Goal: Connect with others: Connect with others

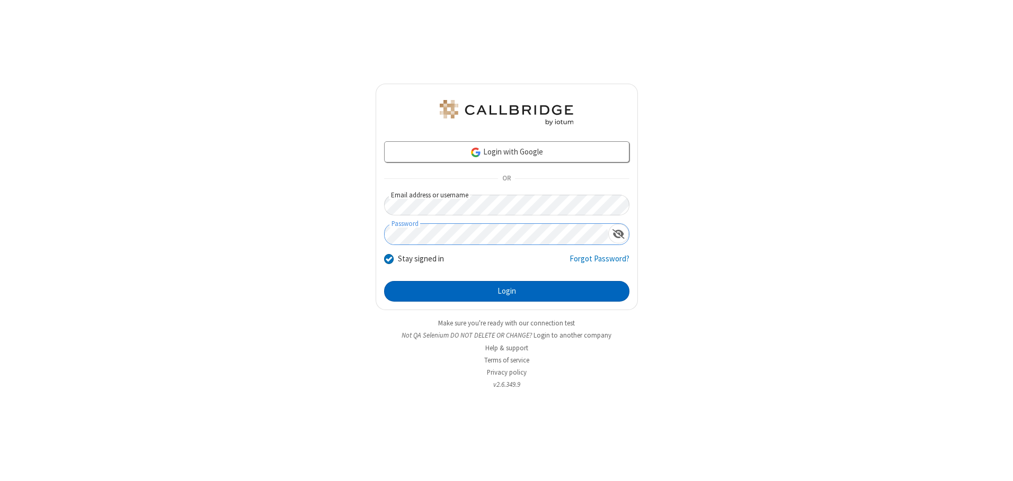
click at [506, 291] on button "Login" at bounding box center [506, 291] width 245 height 21
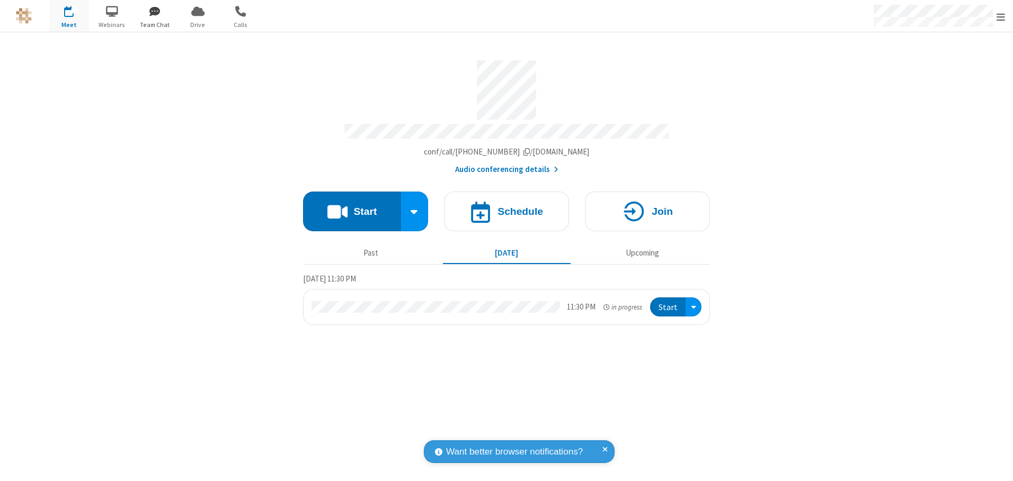
click at [155, 11] on span "button" at bounding box center [155, 11] width 40 height 18
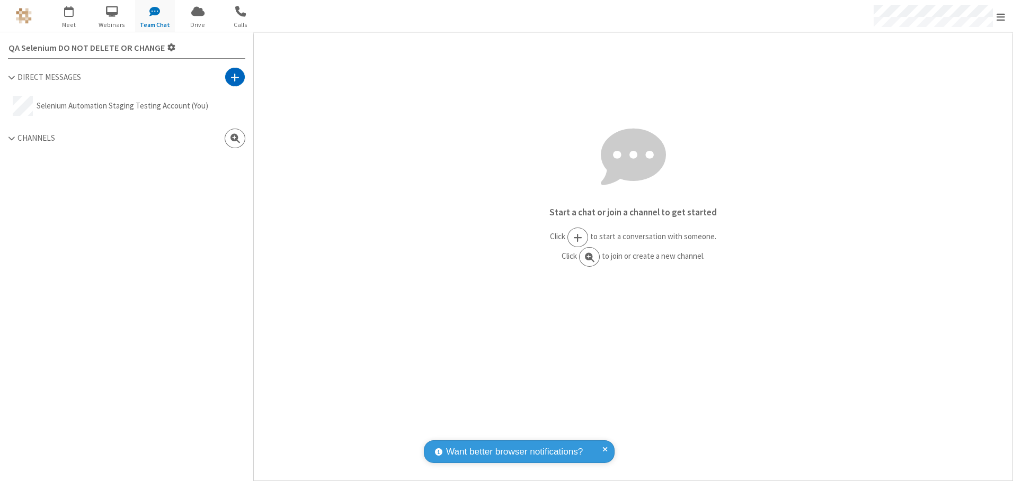
click at [235, 77] on span at bounding box center [234, 77] width 9 height 11
